Goal: Task Accomplishment & Management: Use online tool/utility

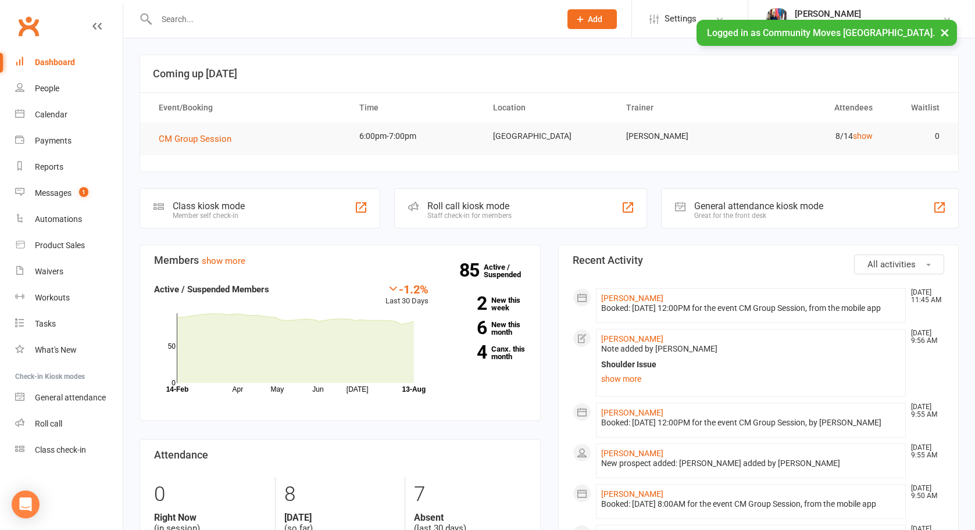
click at [464, 205] on div "Roll call kiosk mode" at bounding box center [469, 206] width 84 height 11
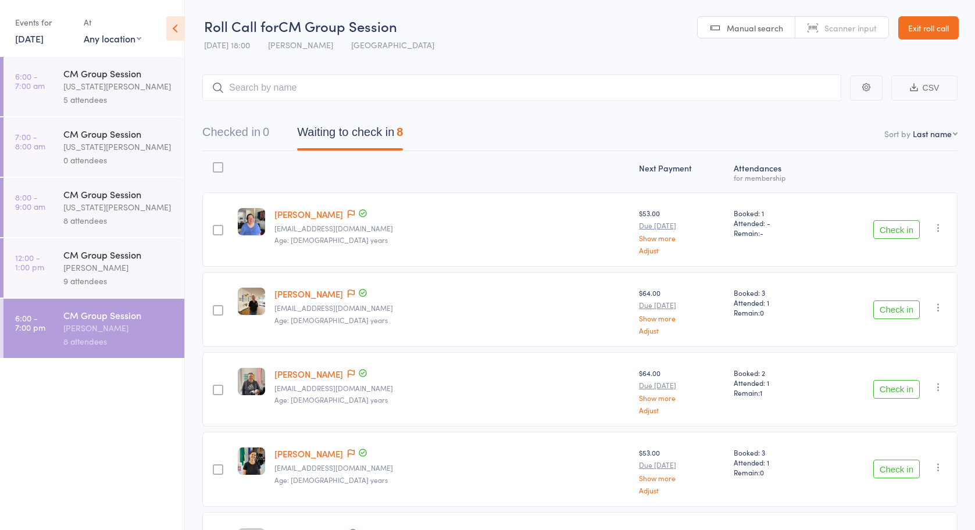
click at [91, 259] on div "CM Group Session" at bounding box center [118, 254] width 111 height 13
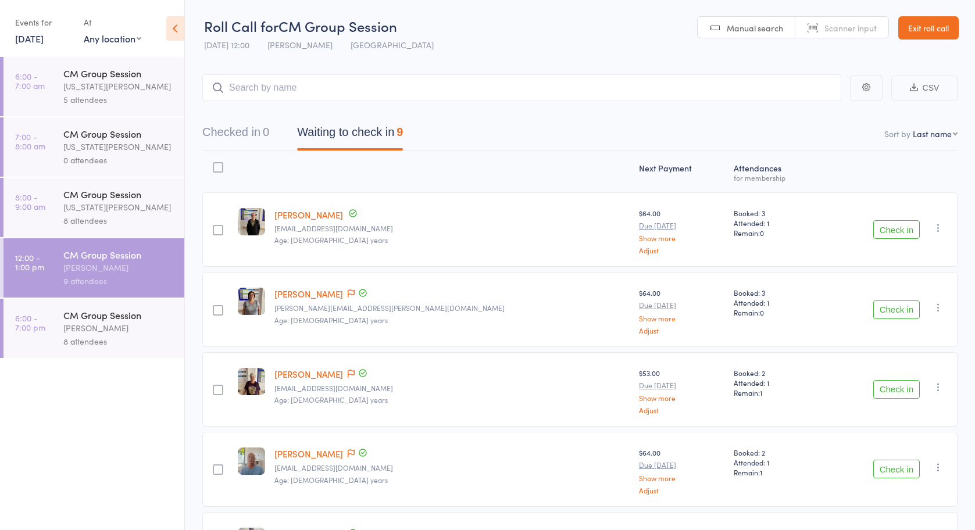
click at [223, 167] on div at bounding box center [218, 167] width 10 height 10
click at [215, 164] on input "checkbox" at bounding box center [215, 164] width 0 height 0
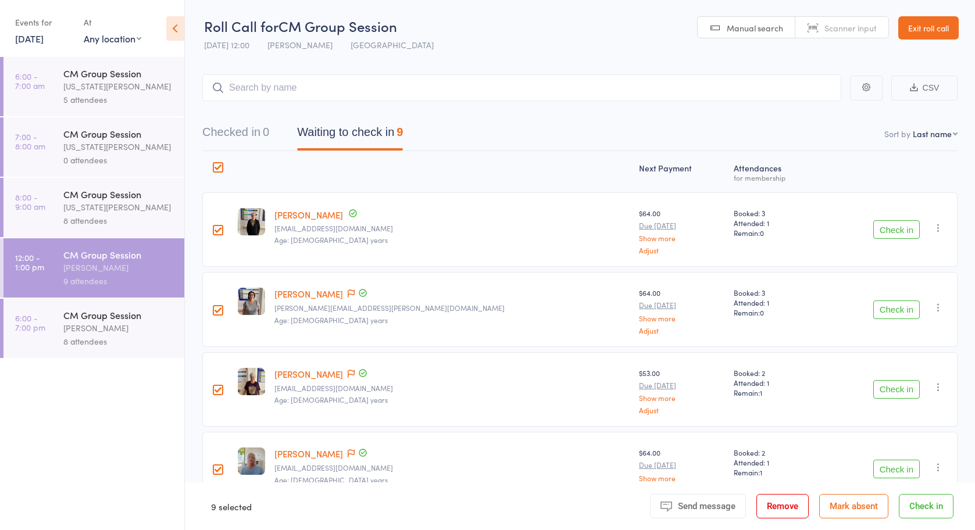
click at [946, 511] on button "Check in" at bounding box center [926, 506] width 55 height 24
